Goal: Navigation & Orientation: Locate item on page

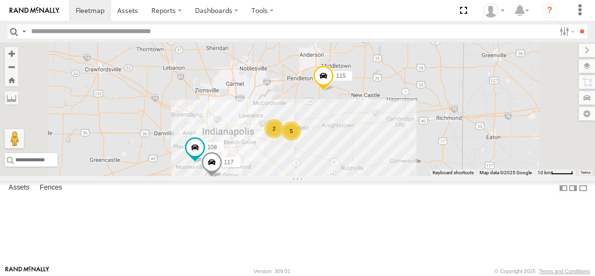
click at [589, 69] on label at bounding box center [587, 65] width 16 height 13
click at [0, 0] on label at bounding box center [0, 0] width 0 height 0
click at [0, 0] on span "Satellite + Roadmap" at bounding box center [0, 0] width 0 height 0
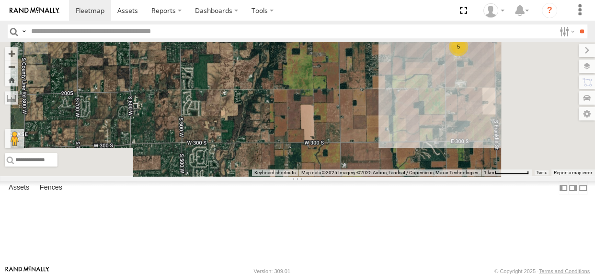
drag, startPoint x: 398, startPoint y: 131, endPoint x: 415, endPoint y: 177, distance: 49.4
click at [415, 176] on div "108 115 117 111 5" at bounding box center [297, 109] width 595 height 134
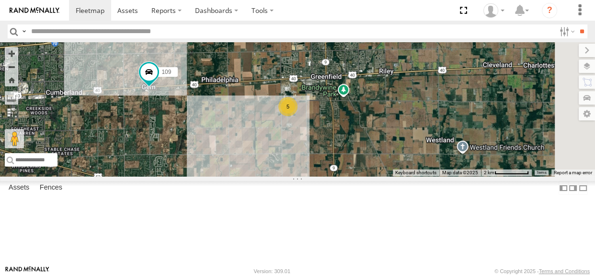
drag, startPoint x: 374, startPoint y: 127, endPoint x: 345, endPoint y: 162, distance: 46.3
click at [307, 161] on div "108 115 117 111 109 5" at bounding box center [297, 109] width 595 height 134
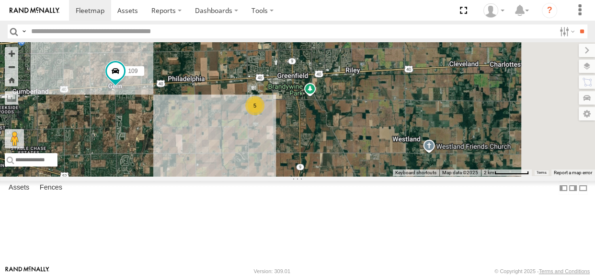
drag, startPoint x: 348, startPoint y: 165, endPoint x: 312, endPoint y: 165, distance: 36.4
click at [312, 165] on div "108 115 117 111 109 5" at bounding box center [297, 109] width 595 height 134
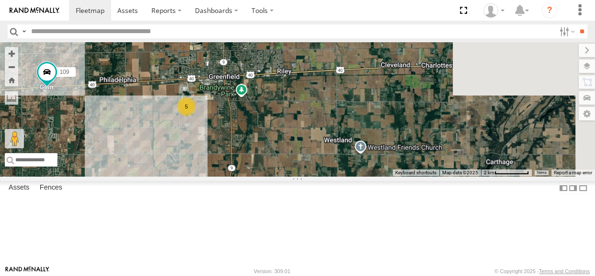
drag, startPoint x: 388, startPoint y: 163, endPoint x: 335, endPoint y: 164, distance: 53.2
click at [335, 164] on div "108 115 117 111 109 5" at bounding box center [297, 109] width 595 height 134
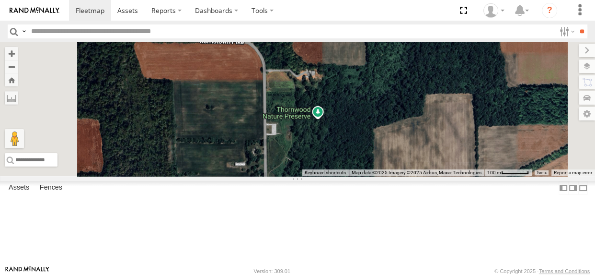
drag, startPoint x: 361, startPoint y: 153, endPoint x: 316, endPoint y: 85, distance: 81.8
click at [317, 86] on div "108 115 117 111 109" at bounding box center [297, 109] width 595 height 134
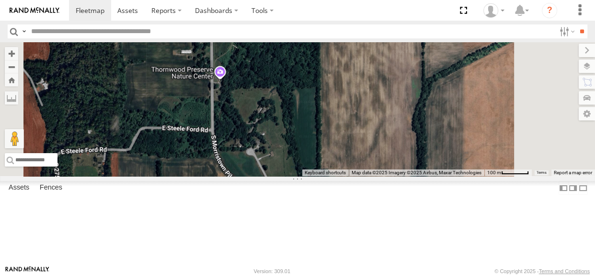
drag, startPoint x: 361, startPoint y: 143, endPoint x: 323, endPoint y: 121, distance: 44.5
click at [345, 125] on div "108 115 117 111 109" at bounding box center [297, 109] width 595 height 134
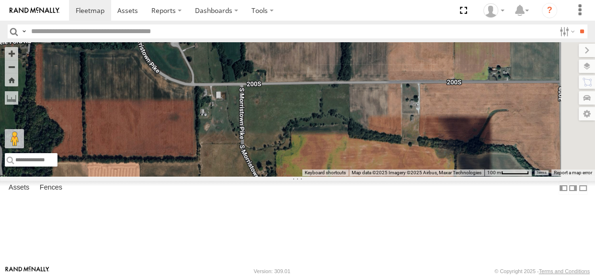
drag, startPoint x: 389, startPoint y: 163, endPoint x: 395, endPoint y: 145, distance: 18.6
click at [395, 145] on div "108 115 117 111 109" at bounding box center [297, 109] width 595 height 134
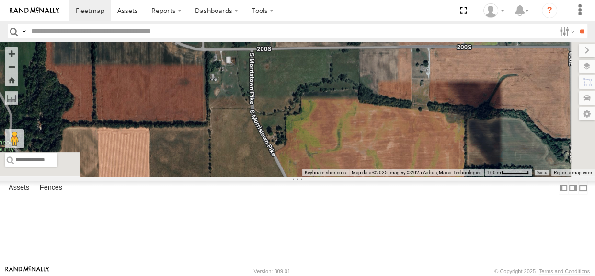
drag, startPoint x: 362, startPoint y: 173, endPoint x: 358, endPoint y: 149, distance: 24.8
click at [353, 141] on div "108 115 117 111 109" at bounding box center [297, 109] width 595 height 134
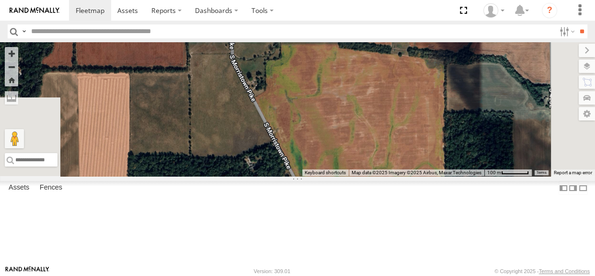
drag, startPoint x: 395, startPoint y: 182, endPoint x: 375, endPoint y: 127, distance: 58.4
click at [375, 127] on div "108 115 117 111 109" at bounding box center [297, 109] width 595 height 134
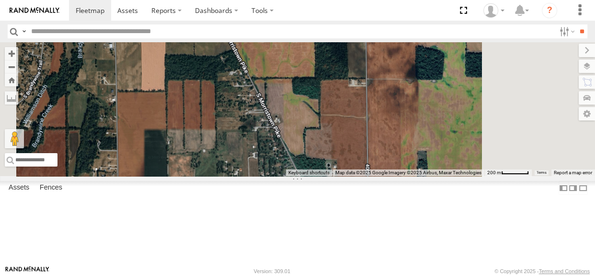
drag, startPoint x: 381, startPoint y: 171, endPoint x: 359, endPoint y: 112, distance: 62.8
click at [360, 113] on div "108 115 117 111 109" at bounding box center [297, 109] width 595 height 134
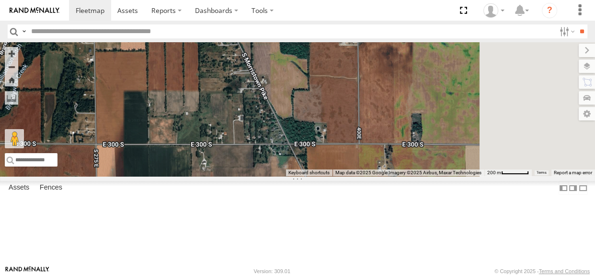
drag, startPoint x: 370, startPoint y: 160, endPoint x: 364, endPoint y: 140, distance: 20.6
click at [364, 140] on div "108 115 117 111 109" at bounding box center [297, 109] width 595 height 134
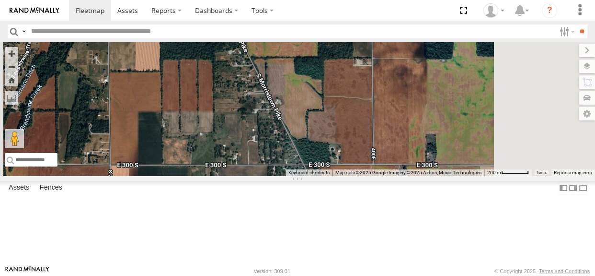
drag, startPoint x: 368, startPoint y: 129, endPoint x: 384, endPoint y: 152, distance: 27.5
click at [384, 152] on div "108 115 117 111 109" at bounding box center [297, 109] width 595 height 134
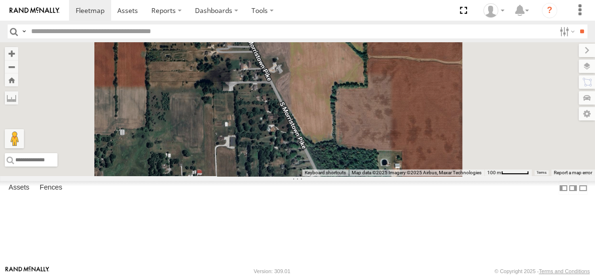
drag, startPoint x: 384, startPoint y: 158, endPoint x: 361, endPoint y: 118, distance: 45.7
click at [361, 118] on div "108 115 117 111 109" at bounding box center [297, 109] width 595 height 134
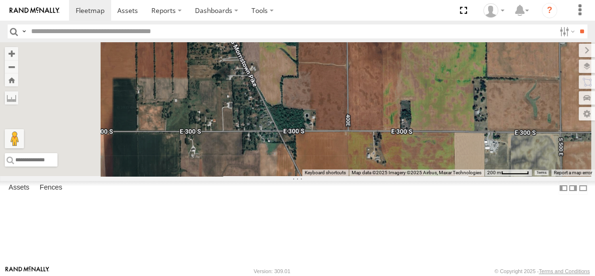
drag, startPoint x: 388, startPoint y: 188, endPoint x: 350, endPoint y: 139, distance: 62.5
click at [360, 145] on div "108 115 117 111 109" at bounding box center [297, 109] width 595 height 134
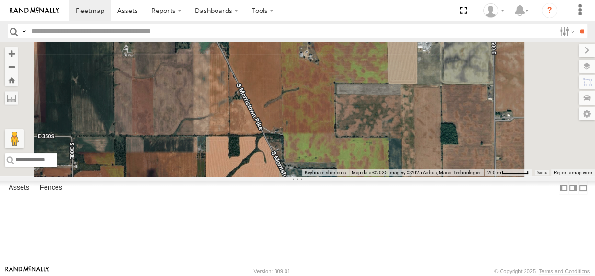
drag, startPoint x: 363, startPoint y: 165, endPoint x: 352, endPoint y: 141, distance: 26.6
click at [356, 145] on div "108 115 117 111 109" at bounding box center [297, 109] width 595 height 134
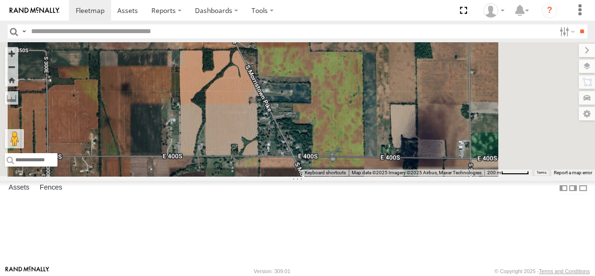
drag, startPoint x: 378, startPoint y: 184, endPoint x: 359, endPoint y: 138, distance: 49.9
click at [362, 141] on div "108 115 117 111 109" at bounding box center [297, 109] width 595 height 134
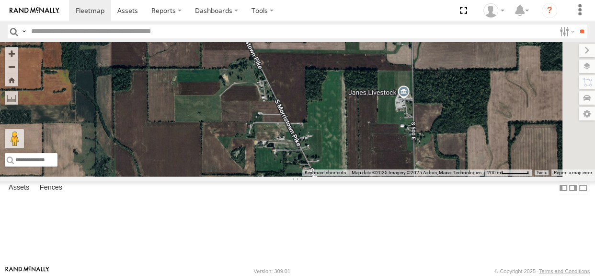
drag, startPoint x: 374, startPoint y: 158, endPoint x: 357, endPoint y: 132, distance: 31.1
click at [357, 132] on div "108 115 117 111 109" at bounding box center [297, 109] width 595 height 134
drag, startPoint x: 373, startPoint y: 169, endPoint x: 350, endPoint y: 129, distance: 46.0
click at [350, 130] on div "108 115 117 111 109" at bounding box center [297, 109] width 595 height 134
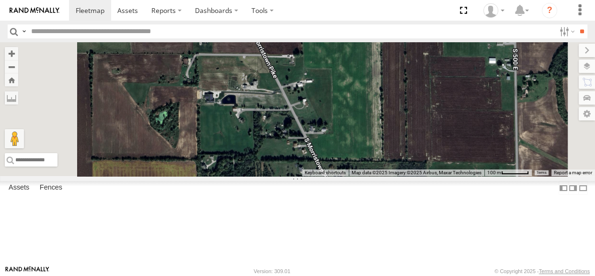
drag, startPoint x: 360, startPoint y: 115, endPoint x: 378, endPoint y: 170, distance: 57.8
click at [378, 170] on div "108 115 117 111 109" at bounding box center [297, 109] width 595 height 134
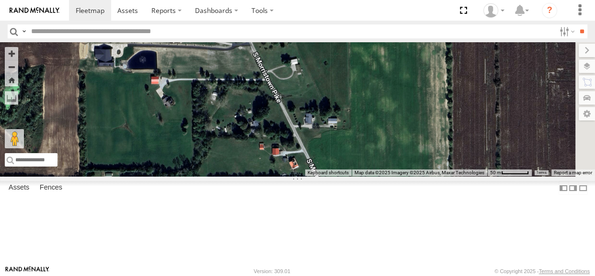
drag, startPoint x: 398, startPoint y: 157, endPoint x: 340, endPoint y: 112, distance: 73.1
click at [340, 112] on div "108 115 117 111 109" at bounding box center [297, 109] width 595 height 134
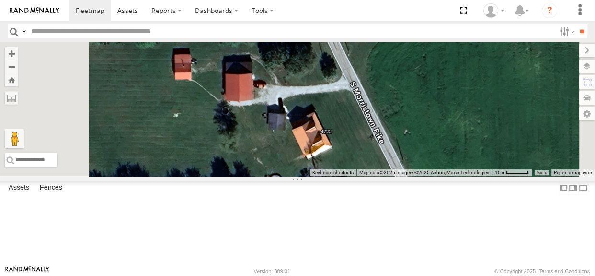
drag, startPoint x: 403, startPoint y: 208, endPoint x: 387, endPoint y: 178, distance: 34.1
click at [387, 176] on div "108 115 117 111 109" at bounding box center [297, 109] width 595 height 134
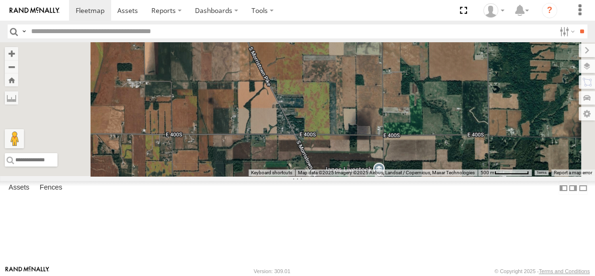
drag, startPoint x: 361, startPoint y: 130, endPoint x: 428, endPoint y: 216, distance: 109.2
click at [431, 176] on div "108 115 117 111 109" at bounding box center [297, 109] width 595 height 134
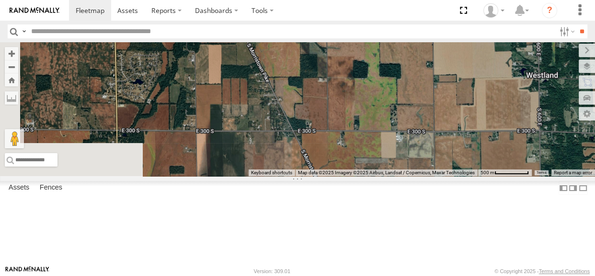
drag, startPoint x: 378, startPoint y: 149, endPoint x: 408, endPoint y: 214, distance: 71.4
click at [408, 176] on div "108 115 117 111 109" at bounding box center [297, 109] width 595 height 134
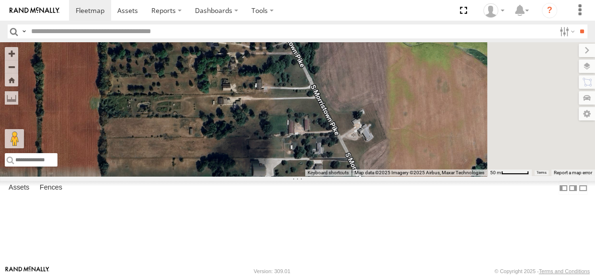
drag, startPoint x: 361, startPoint y: 131, endPoint x: 328, endPoint y: 135, distance: 33.3
click at [328, 135] on div "108 115 117 111 109" at bounding box center [297, 109] width 595 height 134
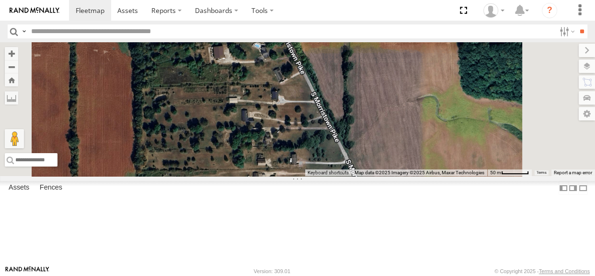
drag, startPoint x: 345, startPoint y: 151, endPoint x: 382, endPoint y: 227, distance: 84.0
click at [382, 176] on div "108 115 117 111 109" at bounding box center [297, 109] width 595 height 134
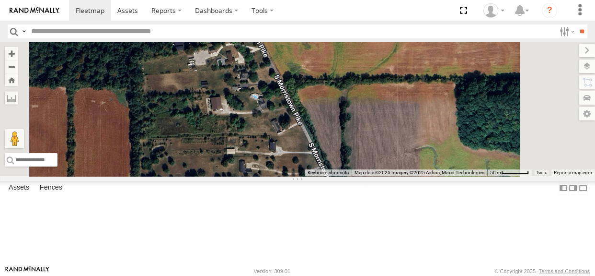
drag, startPoint x: 373, startPoint y: 127, endPoint x: 371, endPoint y: 182, distance: 54.7
click at [371, 176] on div "108 115 117 111 109" at bounding box center [297, 109] width 595 height 134
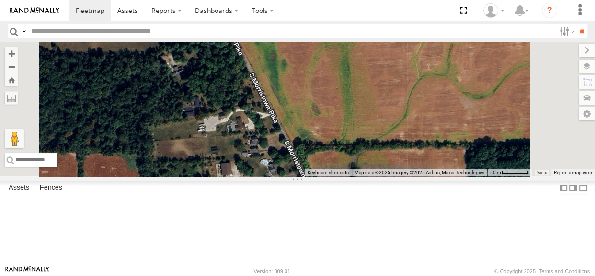
drag, startPoint x: 358, startPoint y: 105, endPoint x: 360, endPoint y: 158, distance: 53.3
click at [368, 170] on div "108 115 117 111 109" at bounding box center [297, 109] width 595 height 134
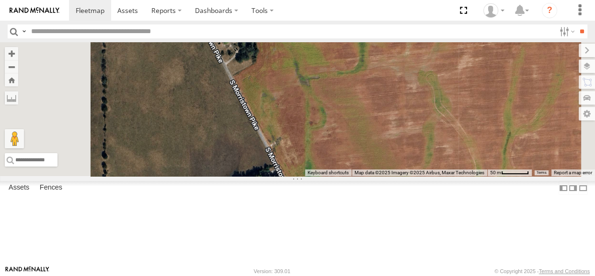
drag, startPoint x: 310, startPoint y: 107, endPoint x: 361, endPoint y: 250, distance: 151.6
click at [361, 176] on div "108 115 117 111 109" at bounding box center [297, 109] width 595 height 134
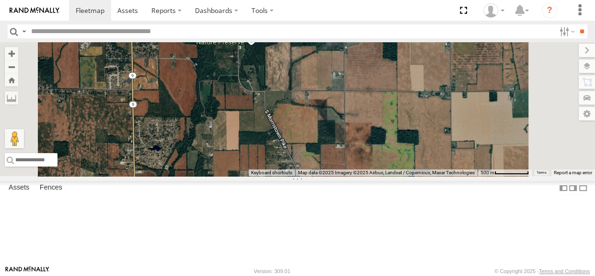
drag, startPoint x: 422, startPoint y: 182, endPoint x: 393, endPoint y: 148, distance: 44.6
click at [398, 151] on div "108 115 117 111 109" at bounding box center [297, 109] width 595 height 134
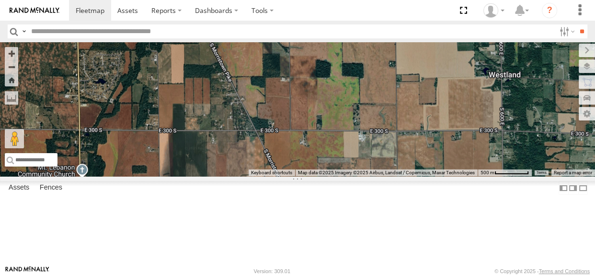
click at [0, 0] on span "Default" at bounding box center [0, 0] width 0 height 0
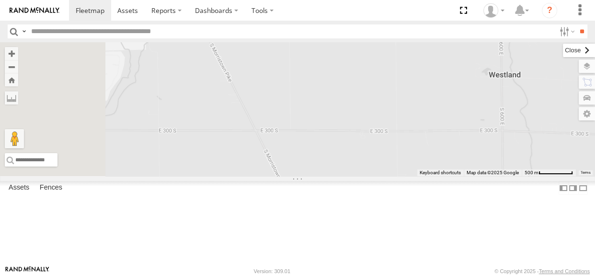
click at [563, 54] on label at bounding box center [579, 50] width 32 height 13
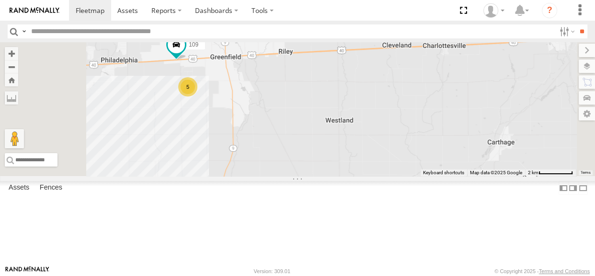
drag, startPoint x: 350, startPoint y: 130, endPoint x: 396, endPoint y: 164, distance: 56.8
click at [396, 164] on div "108 115 117 111 109 5" at bounding box center [297, 109] width 595 height 134
